Goal: Check status: Check status

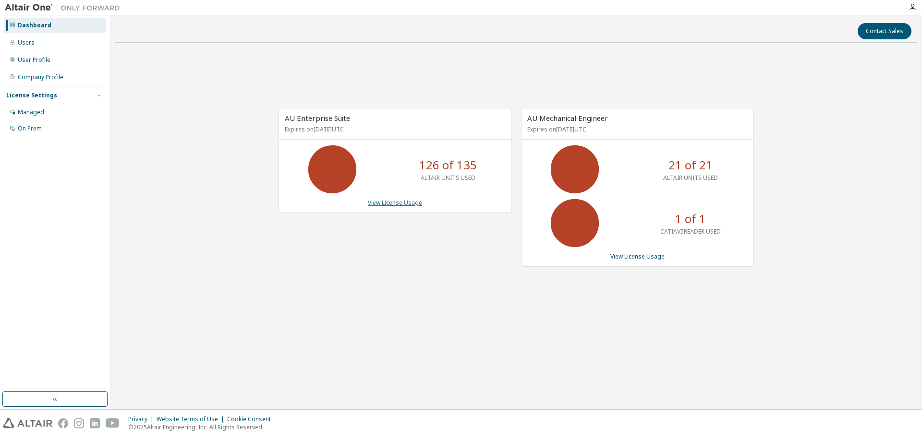
click at [390, 204] on link "View License Usage" at bounding box center [395, 203] width 54 height 8
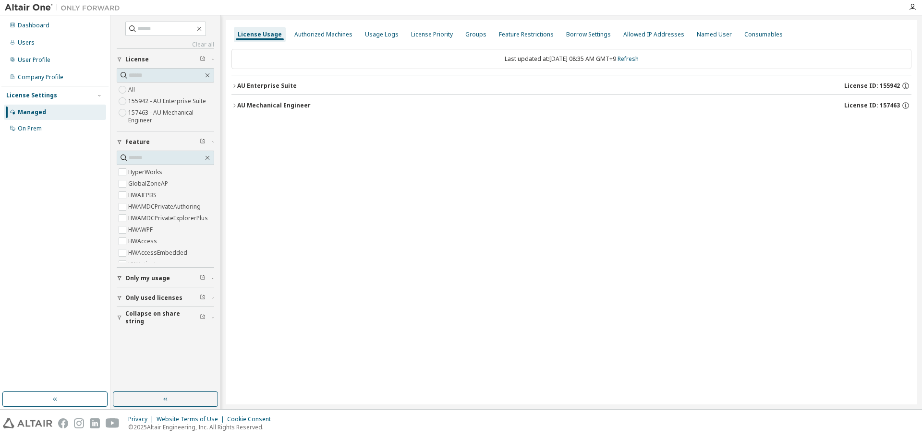
click at [283, 91] on button "AU Enterprise Suite License ID: 155942" at bounding box center [571, 85] width 680 height 21
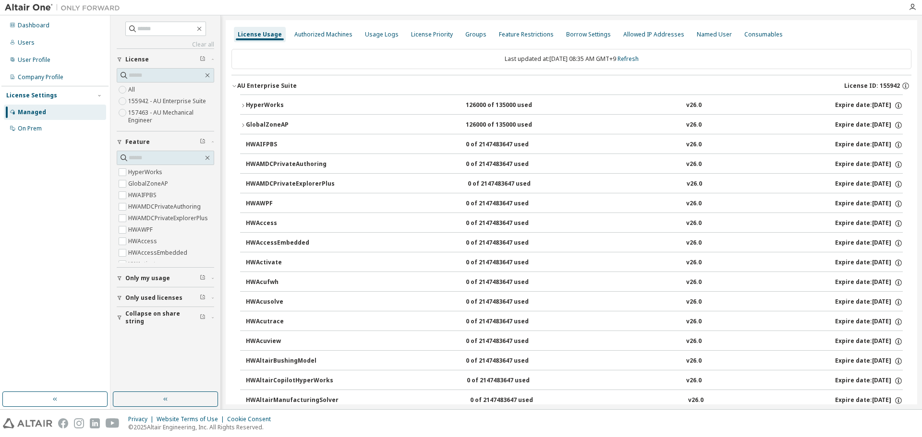
click at [271, 104] on div "HyperWorks" at bounding box center [289, 105] width 86 height 9
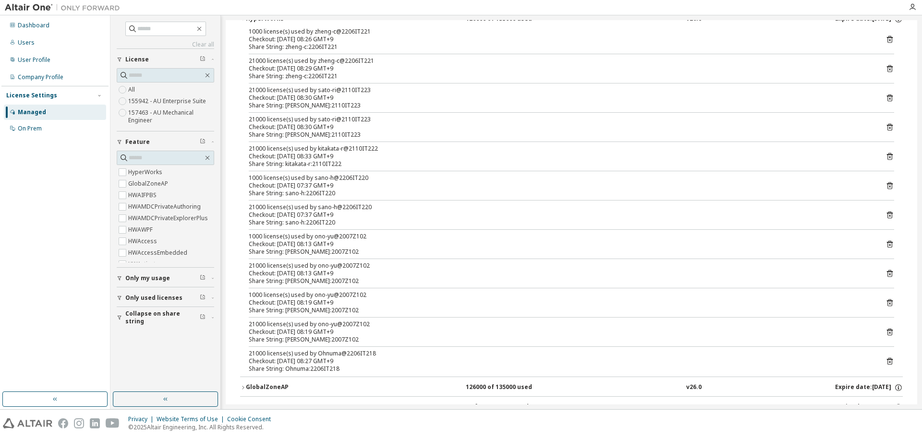
scroll to position [96, 0]
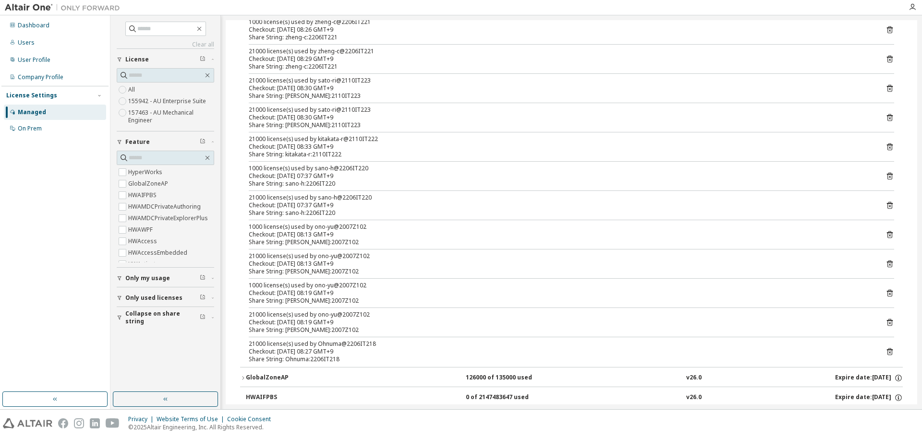
click at [336, 147] on div "Checkout: [DATE] 08:33 GMT+9" at bounding box center [560, 147] width 622 height 8
click at [333, 165] on div "1000 license(s) used by sano-h@2206IT220" at bounding box center [560, 169] width 622 height 8
click at [330, 187] on div "Share String: sano-h:2206IT220" at bounding box center [560, 184] width 622 height 8
click at [334, 206] on div "Checkout: [DATE] 07:37 GMT+9" at bounding box center [560, 206] width 622 height 8
click at [335, 217] on div "1000 license(s) used by zheng-c@2206IT221 Checkout: [DATE] 08:26 GMT+9 Share St…" at bounding box center [571, 192] width 663 height 349
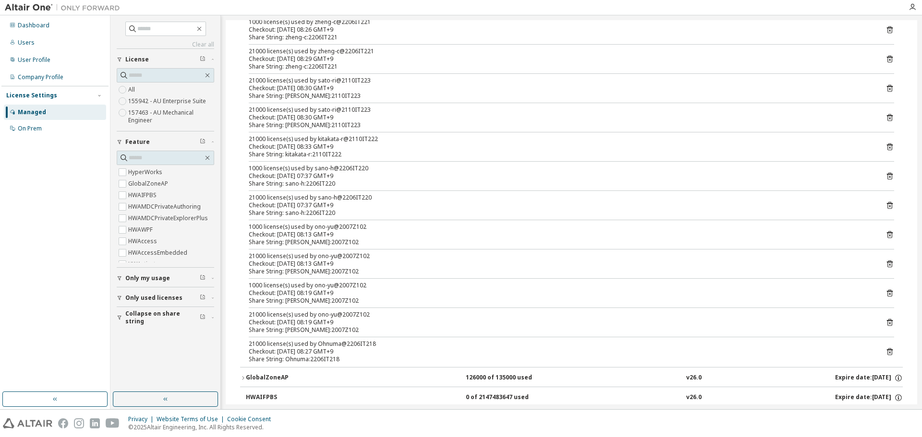
click at [331, 232] on div "Checkout: [DATE] 08:13 GMT+9" at bounding box center [560, 235] width 622 height 8
click at [338, 241] on div "Share String: [PERSON_NAME]:2007Z102" at bounding box center [560, 243] width 622 height 8
click at [339, 253] on div "21000 license(s) used by ono-yu@2007Z102" at bounding box center [560, 257] width 622 height 8
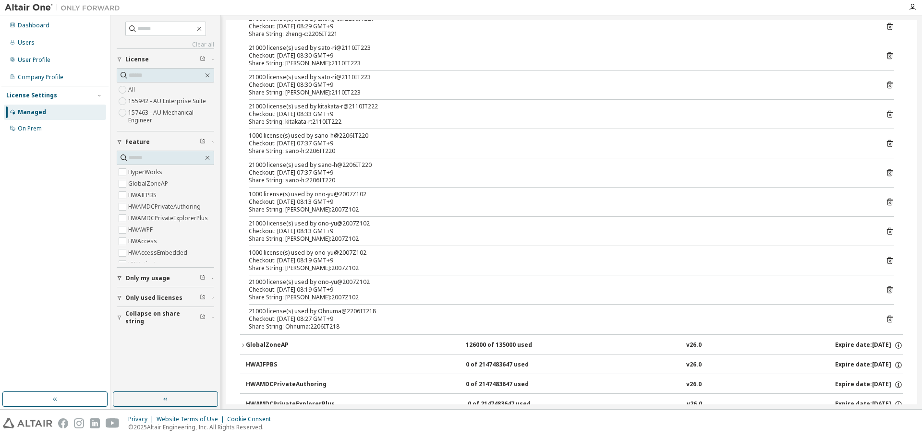
scroll to position [144, 0]
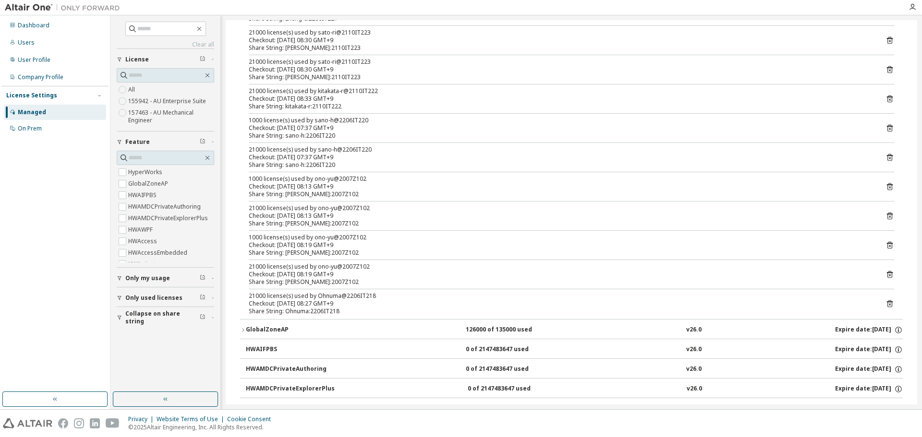
click at [330, 300] on div "Checkout: [DATE] 08:27 GMT+9" at bounding box center [560, 304] width 622 height 8
click at [331, 281] on div "Share String: [PERSON_NAME]:2007Z102" at bounding box center [560, 282] width 622 height 8
click at [328, 249] on div "Share String: [PERSON_NAME]:2007Z102" at bounding box center [560, 253] width 622 height 8
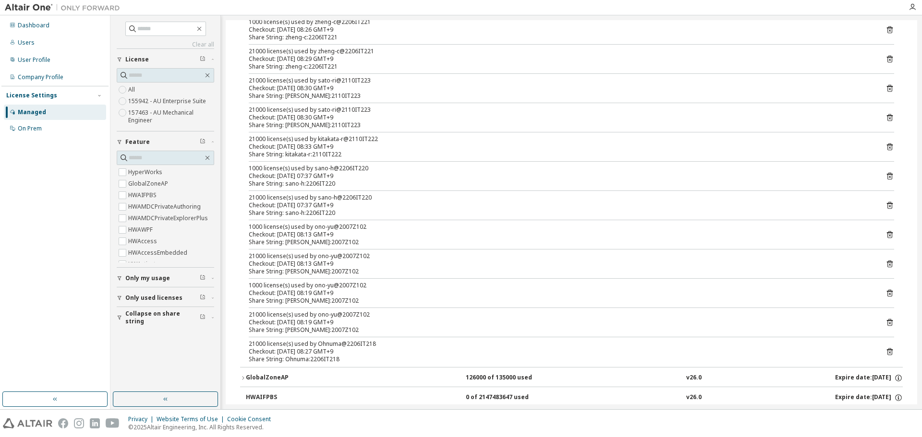
scroll to position [48, 0]
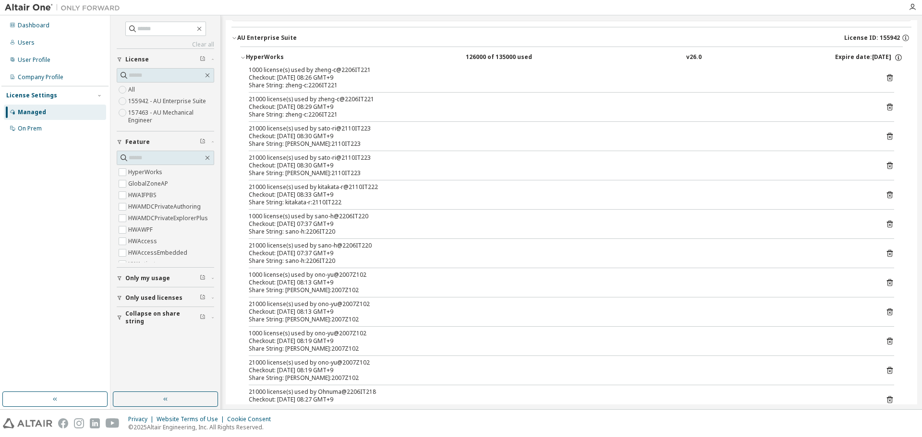
click at [332, 83] on div "Share String: zheng-c:2206IT221" at bounding box center [560, 86] width 622 height 8
click at [336, 122] on div "1000 license(s) used by zheng-c@2206IT221 Checkout: [DATE] 08:26 GMT+9 Share St…" at bounding box center [571, 240] width 663 height 349
click at [332, 196] on div "Checkout: [DATE] 08:33 GMT+9" at bounding box center [560, 195] width 622 height 8
click at [334, 218] on div "1000 license(s) used by sano-h@2206IT220" at bounding box center [560, 217] width 622 height 8
click at [330, 277] on div "1000 license(s) used by ono-yu@2007Z102" at bounding box center [560, 275] width 622 height 8
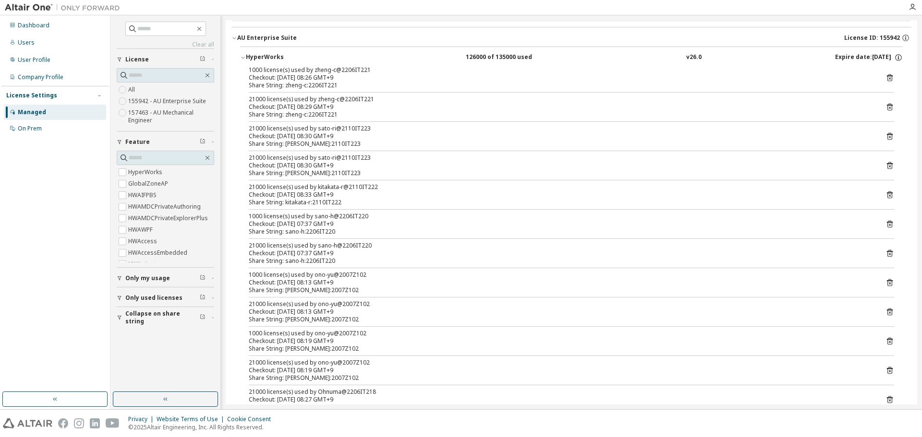
scroll to position [96, 0]
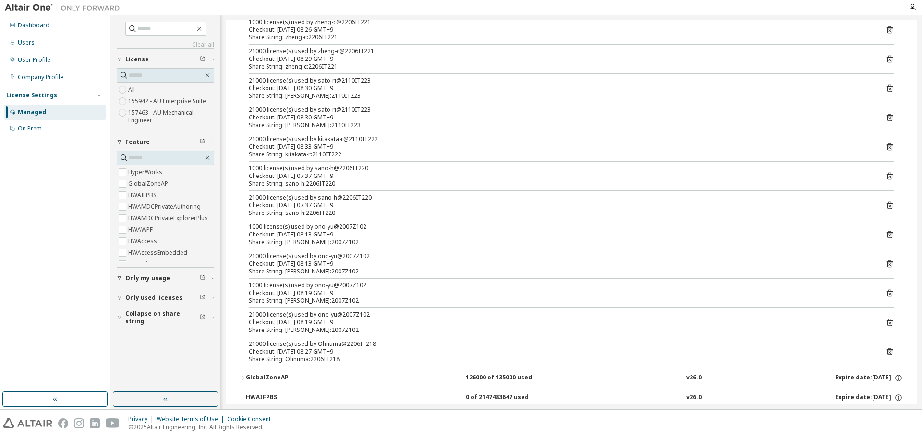
click at [357, 353] on div "Checkout: [DATE] 08:27 GMT+9" at bounding box center [560, 352] width 622 height 8
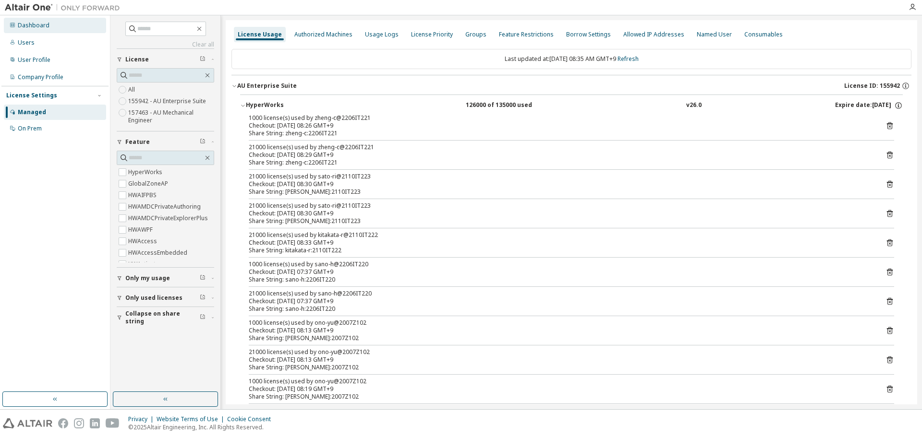
click at [39, 30] on div "Dashboard" at bounding box center [55, 25] width 102 height 15
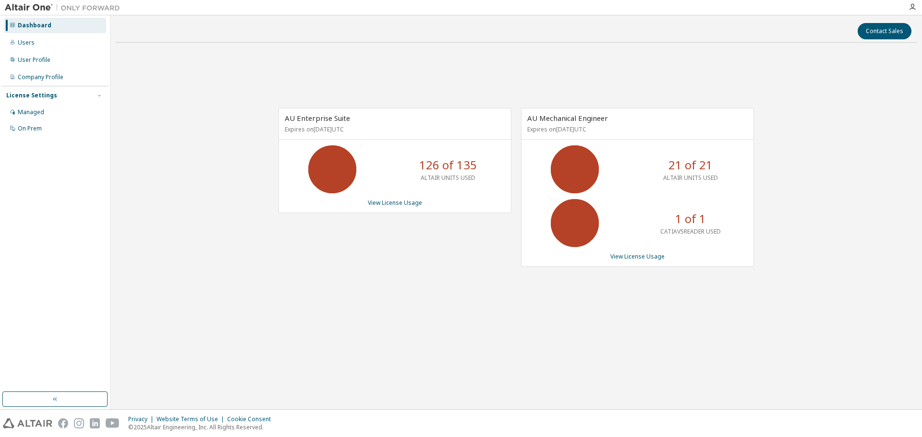
click at [675, 179] on p "ALTAIR UNITS USED" at bounding box center [690, 178] width 55 height 8
click at [639, 256] on link "View License Usage" at bounding box center [637, 257] width 54 height 8
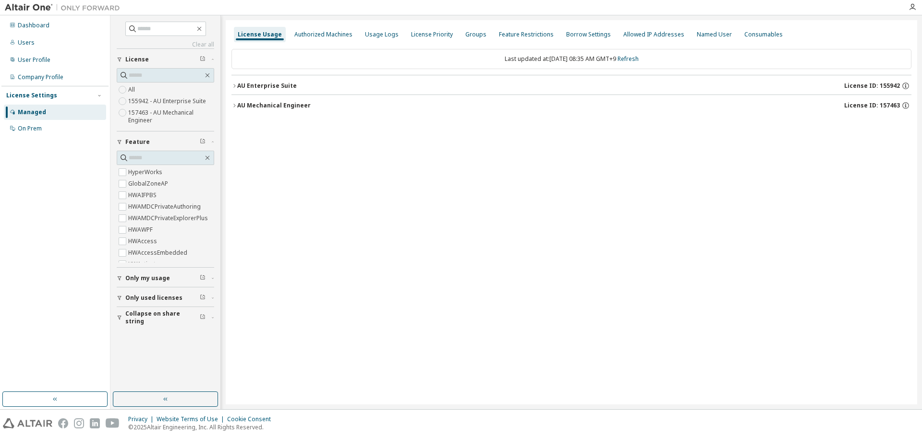
click at [267, 87] on div "AU Enterprise Suite" at bounding box center [267, 86] width 60 height 8
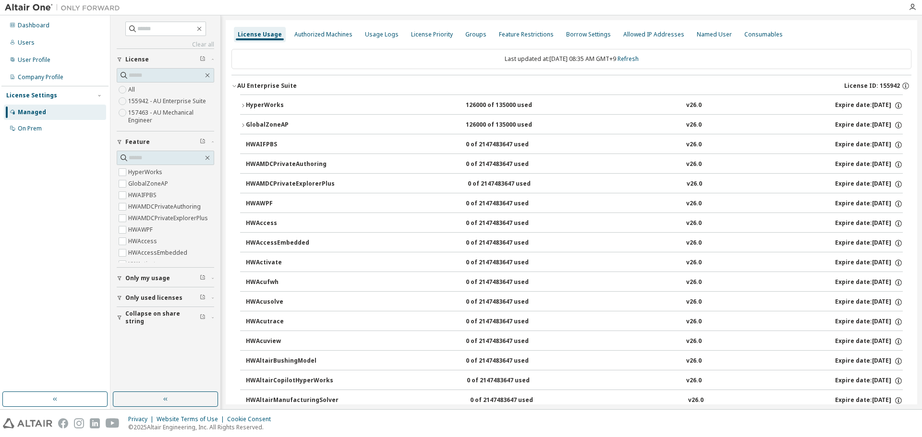
click at [266, 101] on div "HyperWorks" at bounding box center [289, 105] width 86 height 9
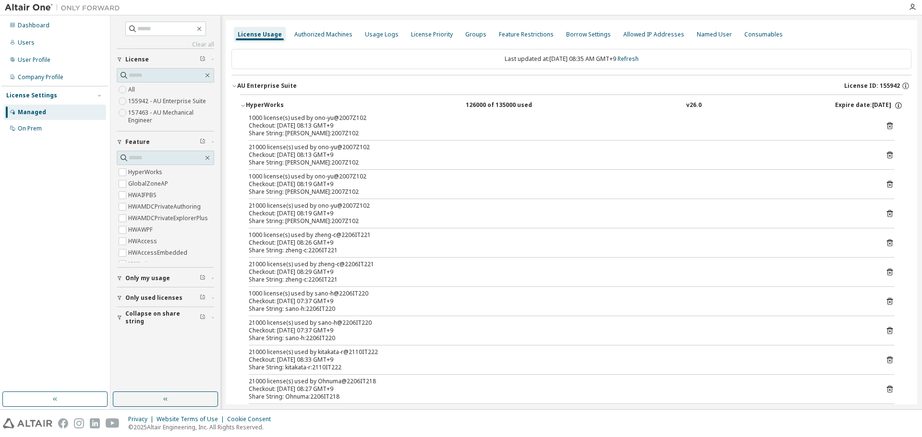
click at [268, 102] on div "HyperWorks" at bounding box center [289, 105] width 86 height 9
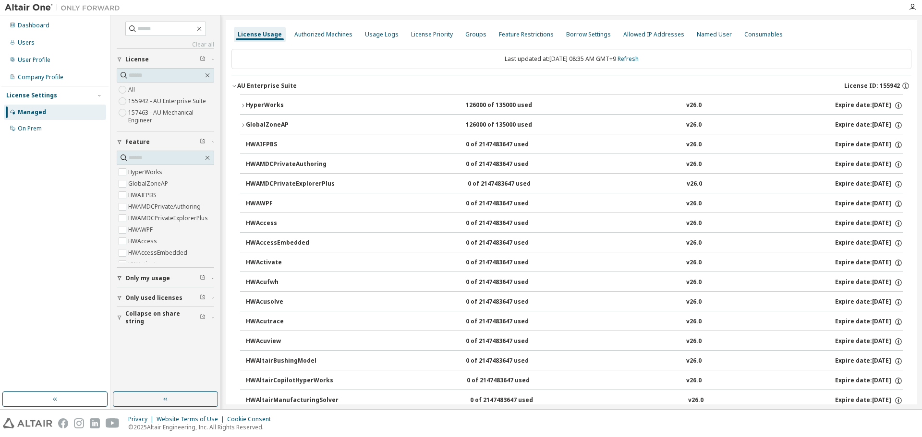
click at [261, 85] on div "AU Enterprise Suite" at bounding box center [267, 86] width 60 height 8
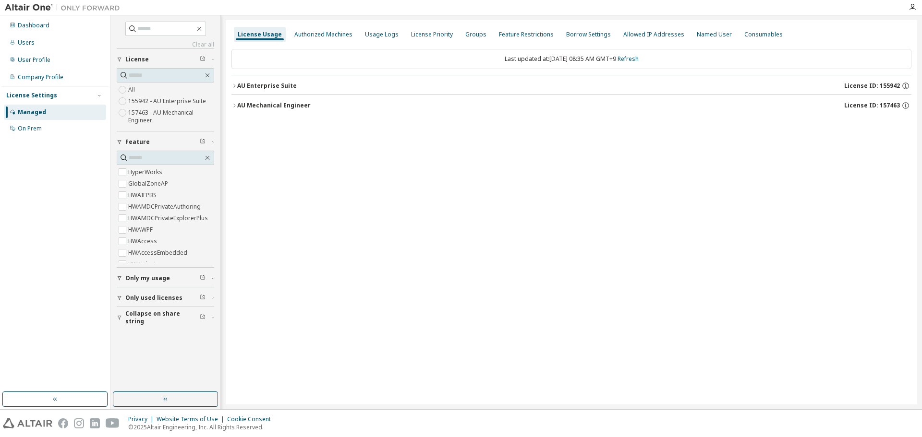
click at [257, 109] on div "AU Mechanical Engineer" at bounding box center [273, 106] width 73 height 8
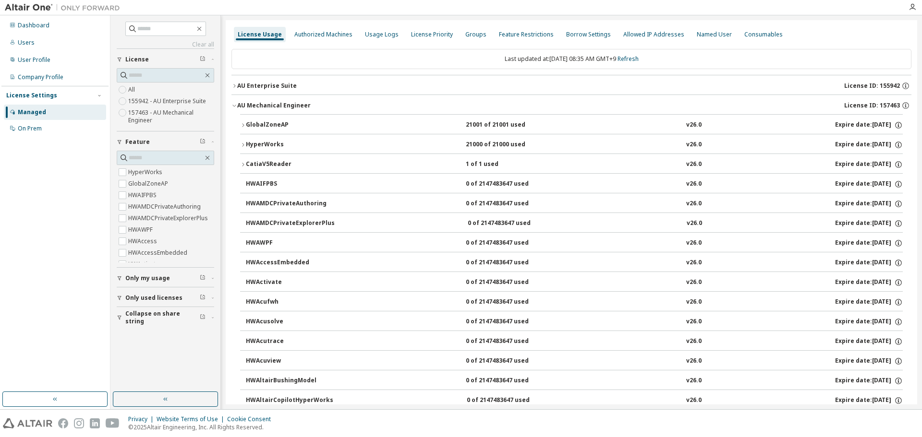
click at [278, 142] on div "HyperWorks" at bounding box center [289, 145] width 86 height 9
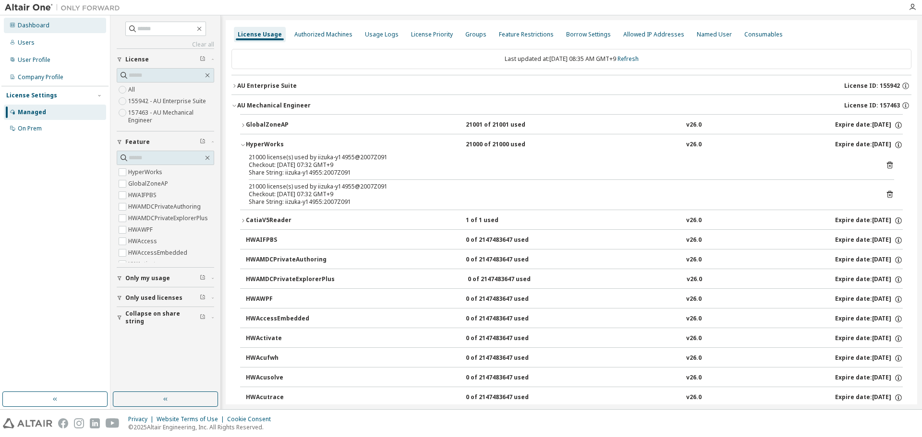
click at [35, 30] on div "Dashboard" at bounding box center [55, 25] width 102 height 15
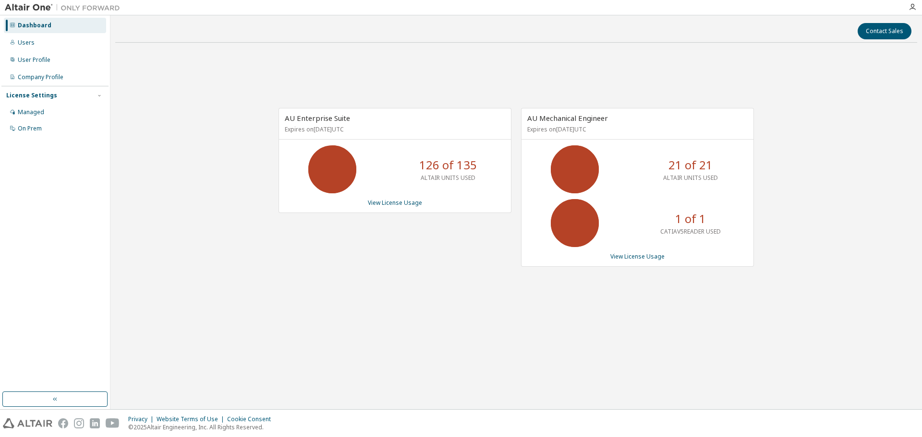
click at [513, 213] on div "AU Mechanical Engineer Expires on [DATE] UTC 21 of 21 ALTAIR UNITS USED 1 of 1 …" at bounding box center [632, 192] width 242 height 169
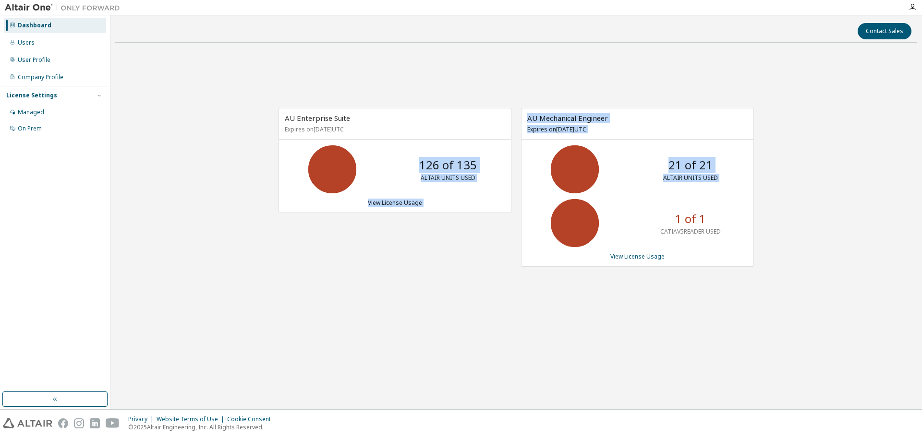
drag, startPoint x: 513, startPoint y: 213, endPoint x: 354, endPoint y: 156, distance: 169.0
click at [354, 156] on div "AU Enterprise Suite Expires on [DATE] UTC 126 of 135 ALTAIR UNITS USED View Lic…" at bounding box center [511, 192] width 485 height 169
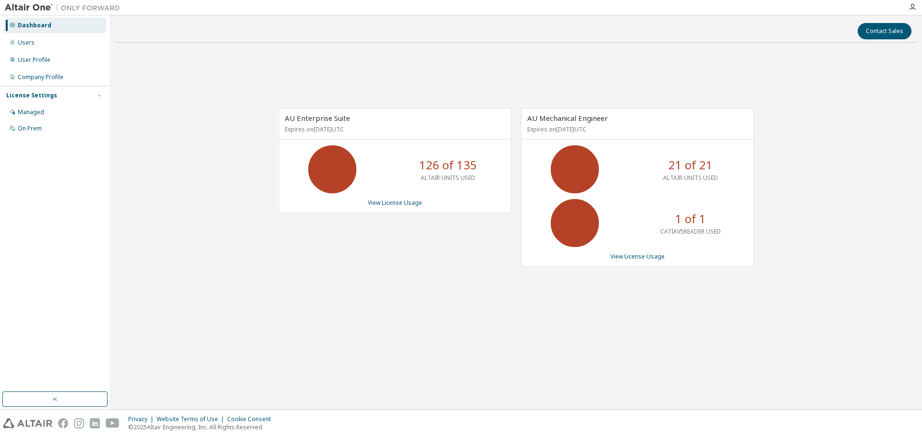
click at [375, 151] on div "126 of 135 ALTAIR UNITS USED" at bounding box center [395, 169] width 232 height 48
click at [279, 107] on div "AU Enterprise Suite Expires on [DATE] UTC 126 of 135 ALTAIR UNITS USED View Lic…" at bounding box center [516, 192] width 802 height 284
click at [512, 108] on div "AU Mechanical Engineer Expires on [DATE] UTC 21 of 21 ALTAIR UNITS USED 1 of 1 …" at bounding box center [632, 192] width 242 height 169
